Goal: Task Accomplishment & Management: Use online tool/utility

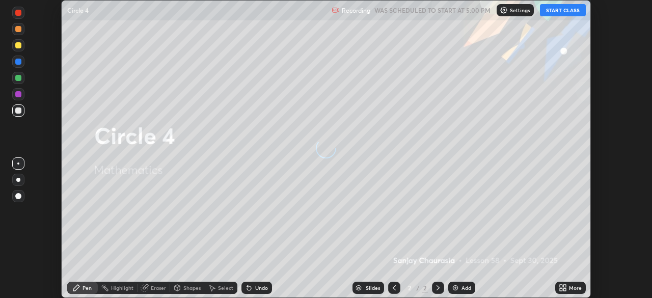
scroll to position [298, 651]
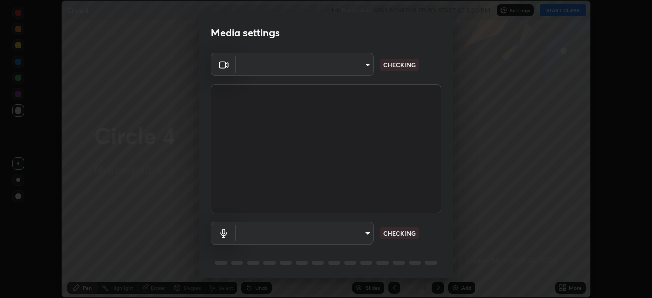
type input "ad6db9ec64aa91bb9d367053e8f3ae0092521a506c05523ccadca3fd020023ed"
click at [371, 234] on body "Erase all Circle 4 Recording WAS SCHEDULED TO START AT 5:00 PM Settings START C…" at bounding box center [326, 149] width 652 height 298
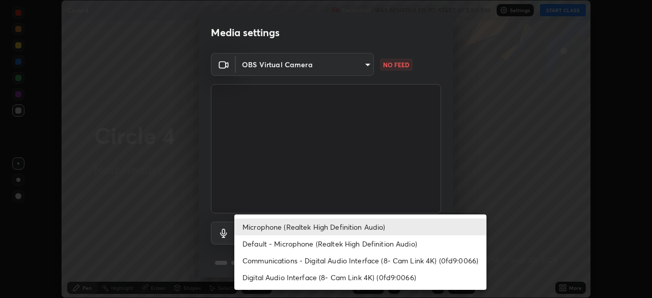
click at [375, 243] on li "Default - Microphone (Realtek High Definition Audio)" at bounding box center [360, 243] width 252 height 17
type input "default"
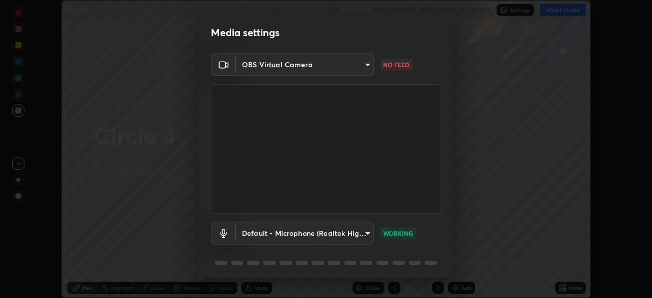
scroll to position [36, 0]
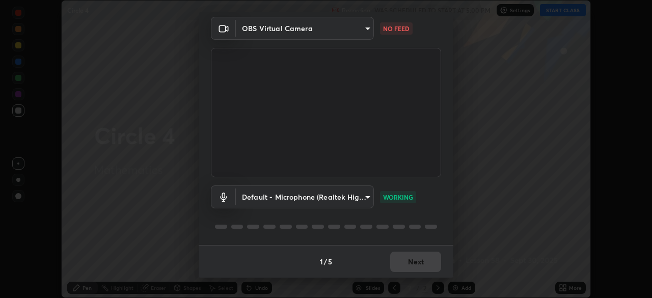
click at [412, 262] on div "1 / 5 Next" at bounding box center [326, 261] width 255 height 33
click at [408, 264] on div "1 / 5 Next" at bounding box center [326, 261] width 255 height 33
click at [412, 259] on button "Next" at bounding box center [415, 262] width 51 height 20
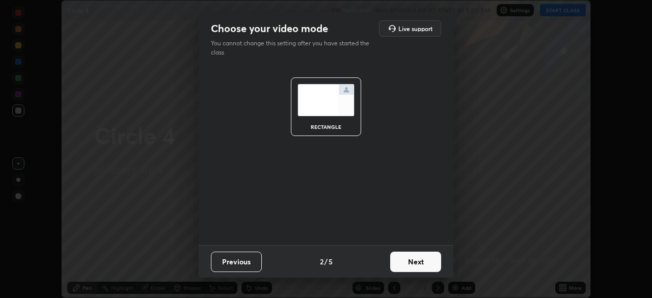
click at [420, 262] on button "Next" at bounding box center [415, 262] width 51 height 20
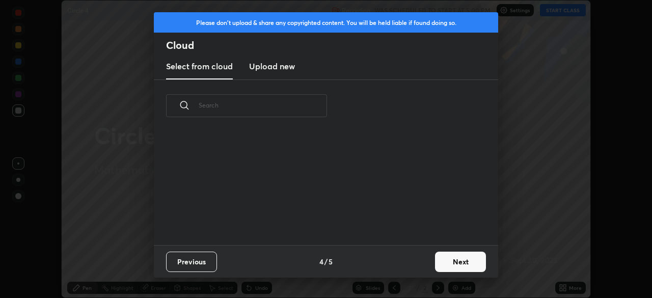
click at [427, 263] on div "Previous 4 / 5 Next" at bounding box center [326, 261] width 344 height 33
click at [452, 262] on button "Next" at bounding box center [460, 262] width 51 height 20
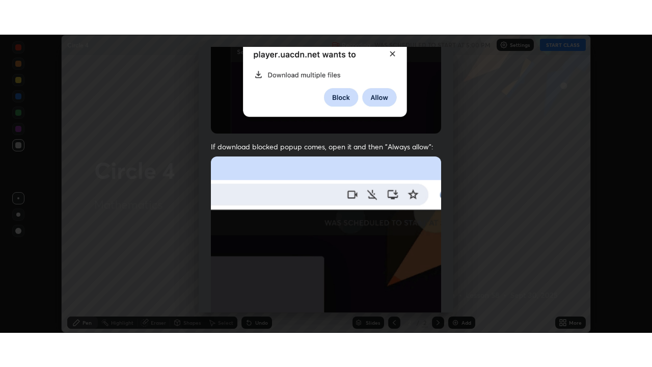
scroll to position [244, 0]
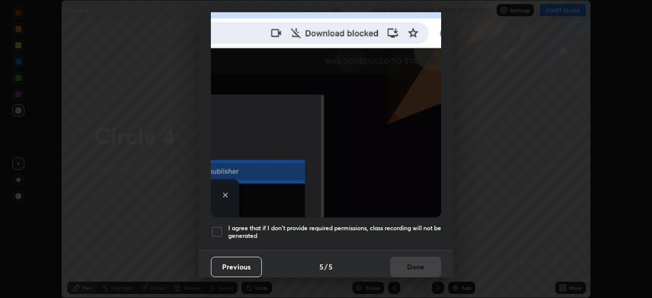
click at [219, 227] on div at bounding box center [217, 232] width 12 height 12
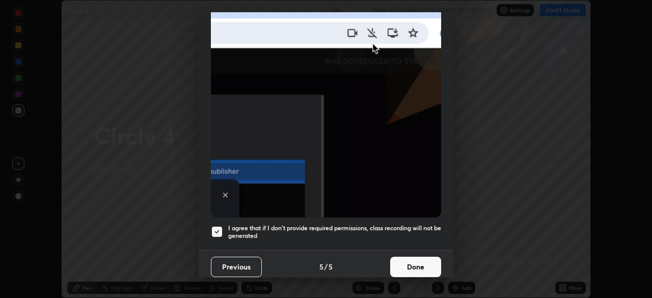
click at [426, 263] on button "Done" at bounding box center [415, 267] width 51 height 20
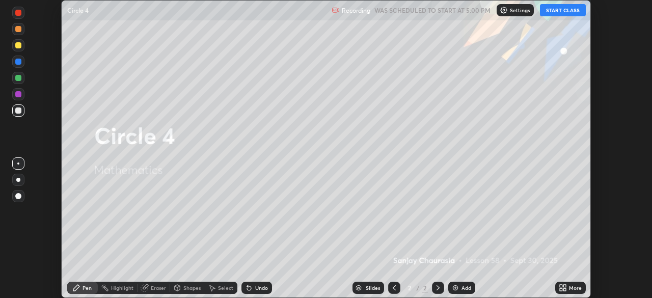
click at [560, 286] on icon at bounding box center [561, 286] width 3 height 3
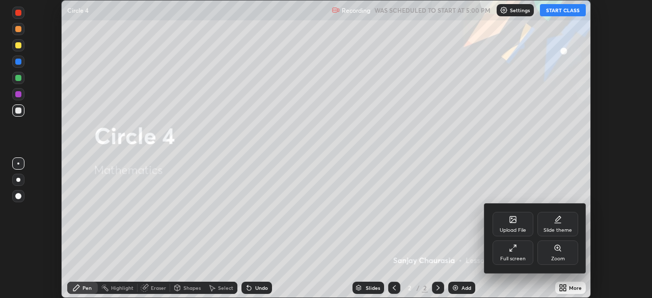
click at [509, 259] on div "Full screen" at bounding box center [512, 258] width 25 height 5
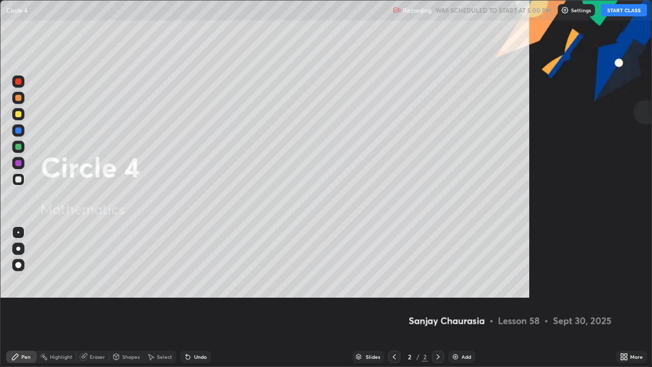
scroll to position [367, 652]
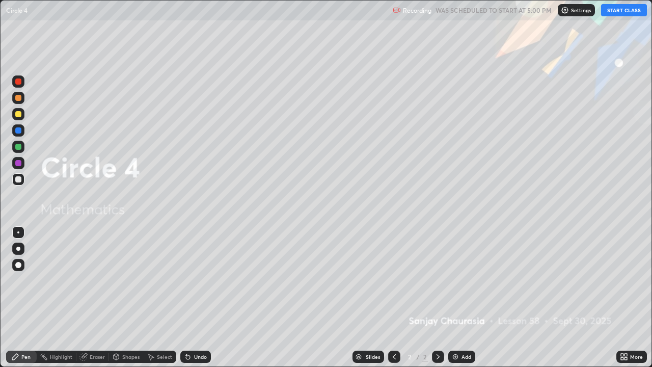
click at [619, 15] on button "START CLASS" at bounding box center [624, 10] width 46 height 12
click at [464, 297] on div "Add" at bounding box center [466, 356] width 10 height 5
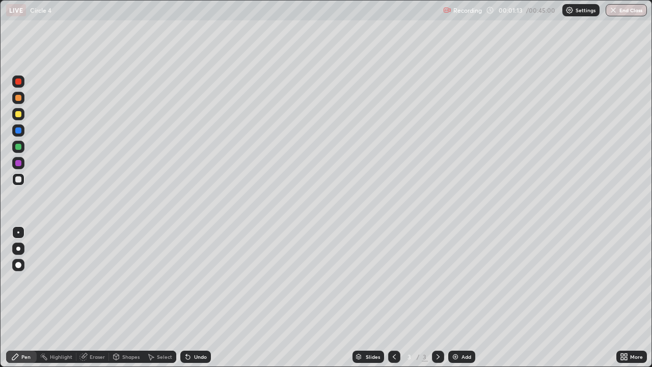
click at [20, 115] on div at bounding box center [18, 114] width 6 height 6
click at [10, 297] on div "Erase all" at bounding box center [18, 183] width 24 height 326
click at [19, 164] on div at bounding box center [18, 163] width 6 height 6
click at [437, 297] on icon at bounding box center [438, 356] width 3 height 5
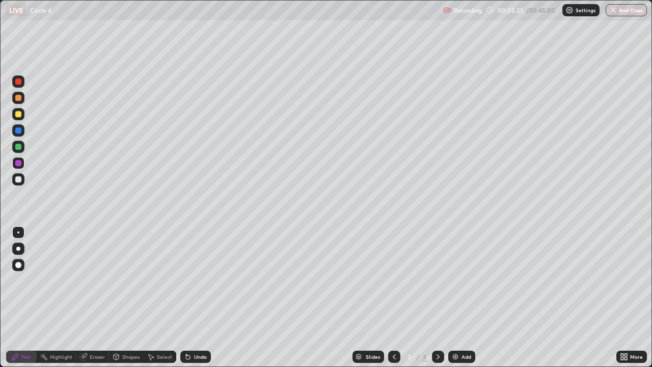
click at [454, 297] on img at bounding box center [455, 356] width 8 height 8
click at [19, 115] on div at bounding box center [18, 114] width 6 height 6
click at [19, 146] on div at bounding box center [18, 147] width 6 height 6
click at [21, 178] on div at bounding box center [18, 179] width 6 height 6
click at [95, 297] on div "Eraser" at bounding box center [97, 356] width 15 height 5
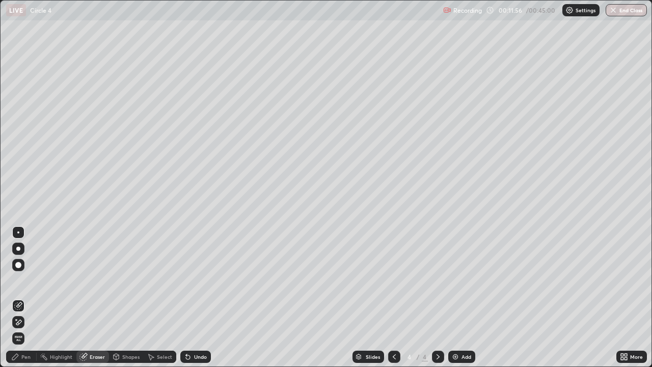
click at [30, 297] on div "Pen" at bounding box center [25, 356] width 9 height 5
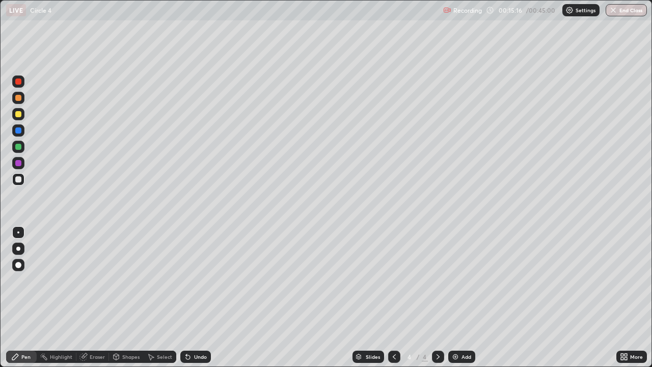
click at [453, 297] on img at bounding box center [455, 356] width 8 height 8
click at [22, 118] on div at bounding box center [18, 114] width 12 height 12
click at [18, 148] on div at bounding box center [18, 147] width 6 height 6
click at [23, 84] on div at bounding box center [18, 81] width 12 height 12
click at [18, 164] on div at bounding box center [18, 163] width 6 height 6
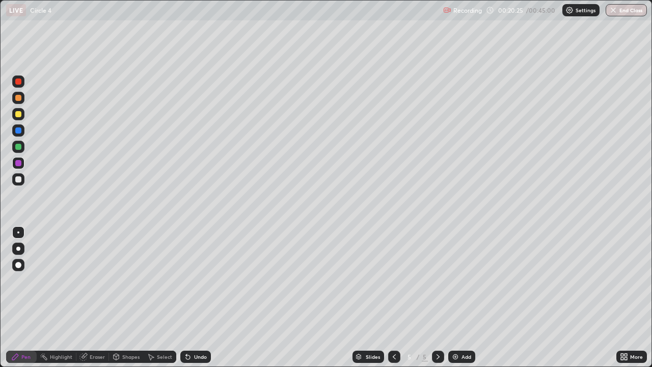
click at [95, 297] on div "Eraser" at bounding box center [97, 356] width 15 height 5
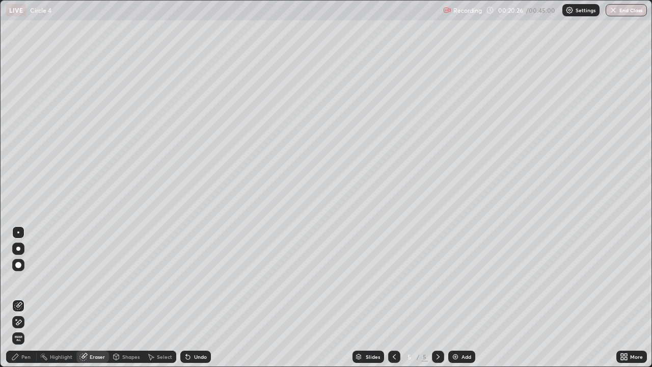
click at [31, 297] on div "Pen" at bounding box center [21, 356] width 31 height 12
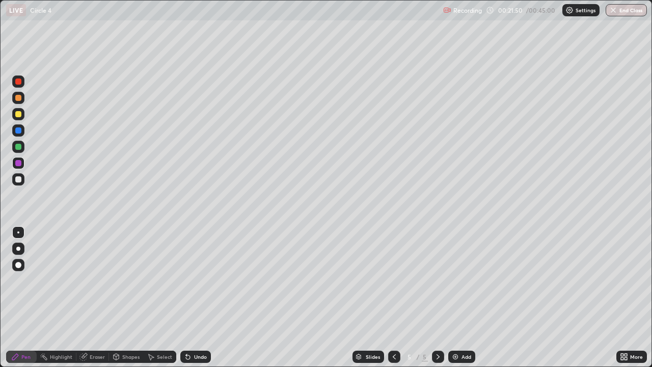
click at [96, 297] on div "Eraser" at bounding box center [97, 356] width 15 height 5
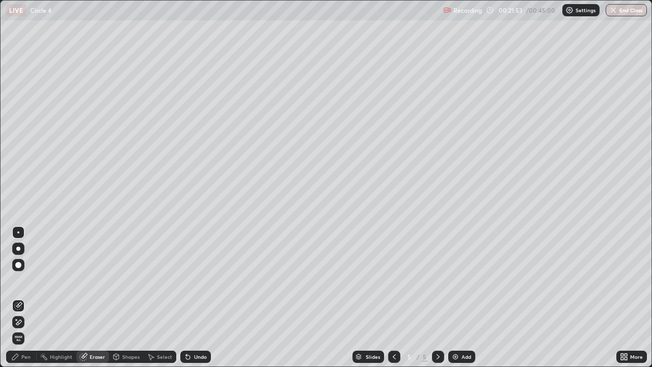
click at [27, 297] on div "Pen" at bounding box center [25, 356] width 9 height 5
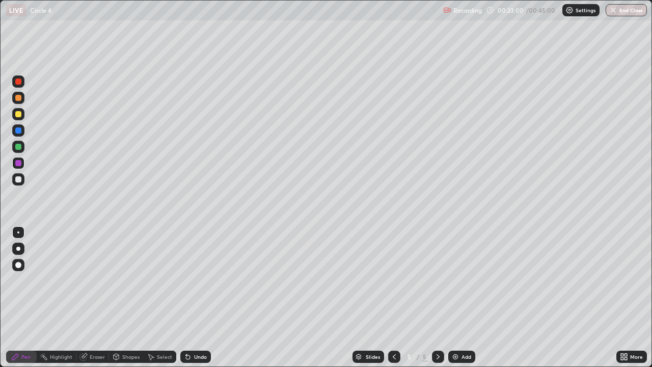
click at [95, 297] on div "Eraser" at bounding box center [97, 356] width 15 height 5
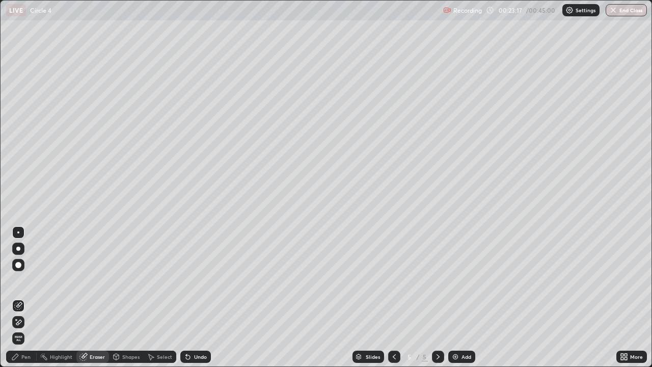
click at [24, 297] on div "Pen" at bounding box center [25, 356] width 9 height 5
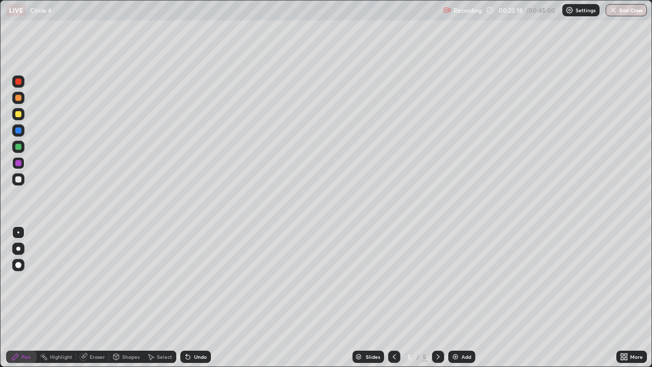
click at [21, 179] on div at bounding box center [18, 179] width 6 height 6
click at [94, 297] on div "Eraser" at bounding box center [97, 356] width 15 height 5
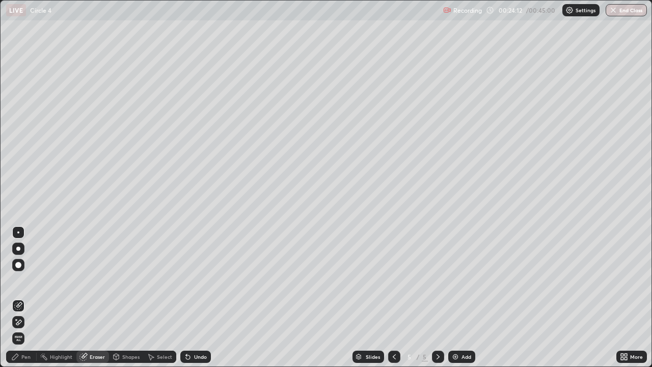
click at [28, 297] on div "Pen" at bounding box center [25, 356] width 9 height 5
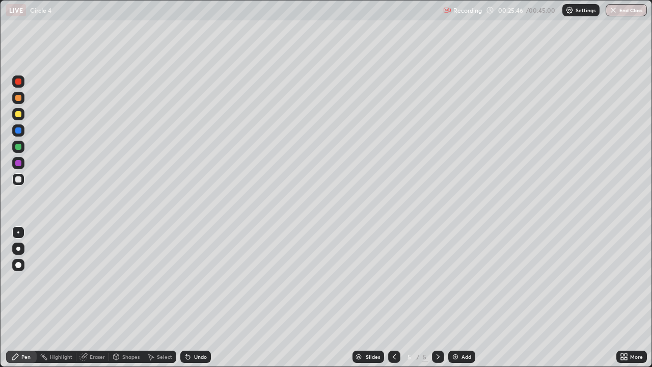
click at [17, 147] on div at bounding box center [18, 147] width 6 height 6
click at [462, 297] on div "Add" at bounding box center [466, 356] width 10 height 5
click at [18, 84] on div at bounding box center [18, 81] width 6 height 6
click at [20, 114] on div at bounding box center [18, 114] width 6 height 6
click at [19, 180] on div at bounding box center [18, 179] width 6 height 6
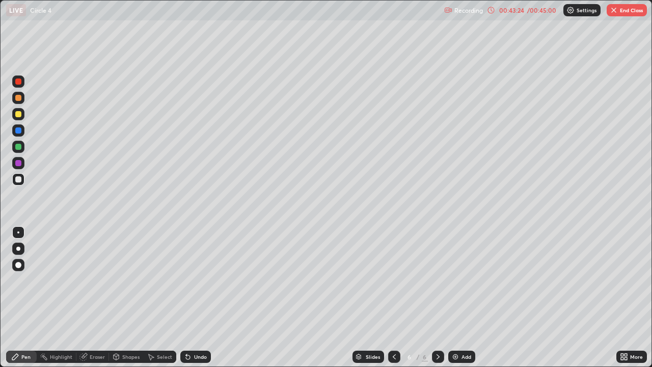
click at [623, 13] on button "End Class" at bounding box center [627, 10] width 40 height 12
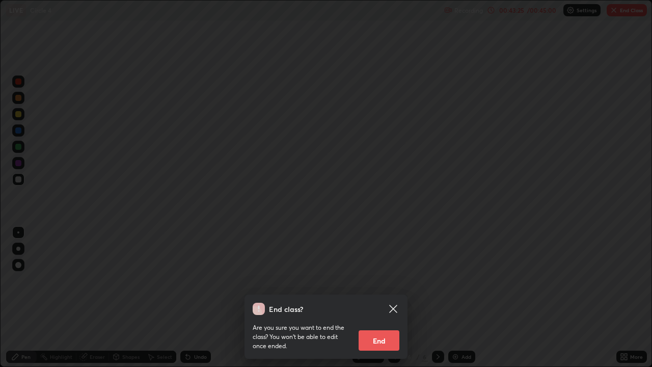
click at [384, 297] on button "End" at bounding box center [379, 340] width 41 height 20
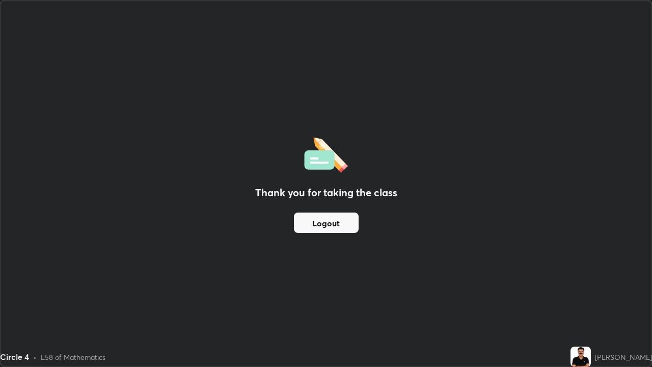
click at [339, 227] on button "Logout" at bounding box center [326, 222] width 65 height 20
